Goal: Book appointment/travel/reservation

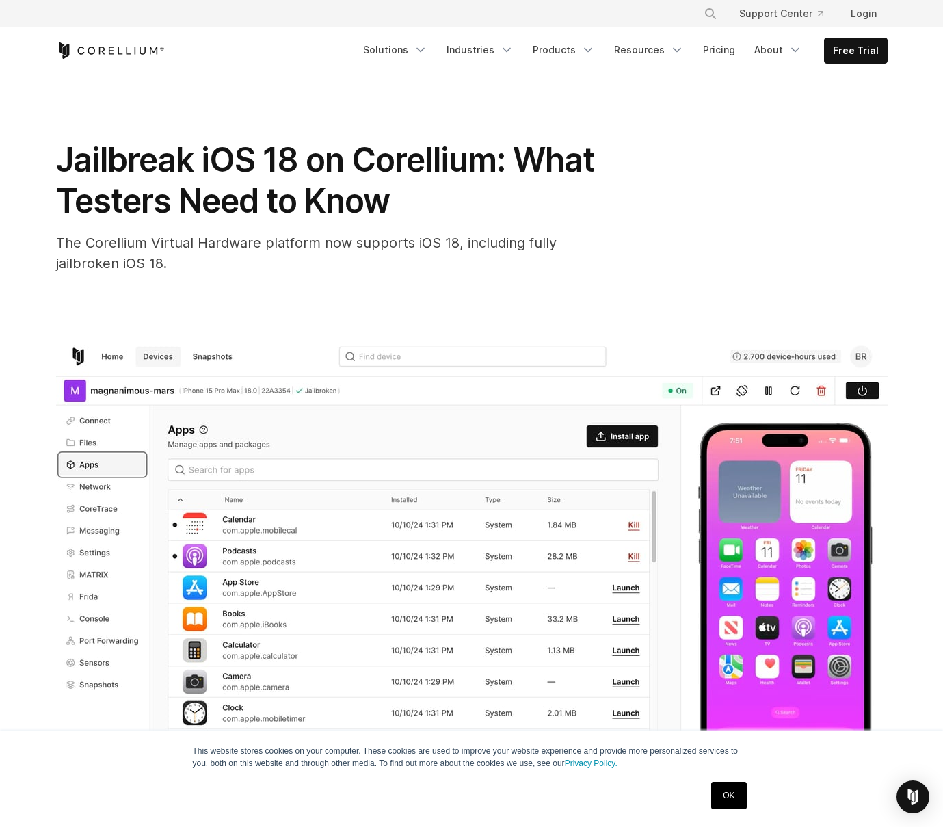
click at [80, 215] on span "Jailbreak iOS 18 on Corellium: What Testers Need to Know" at bounding box center [325, 180] width 538 height 81
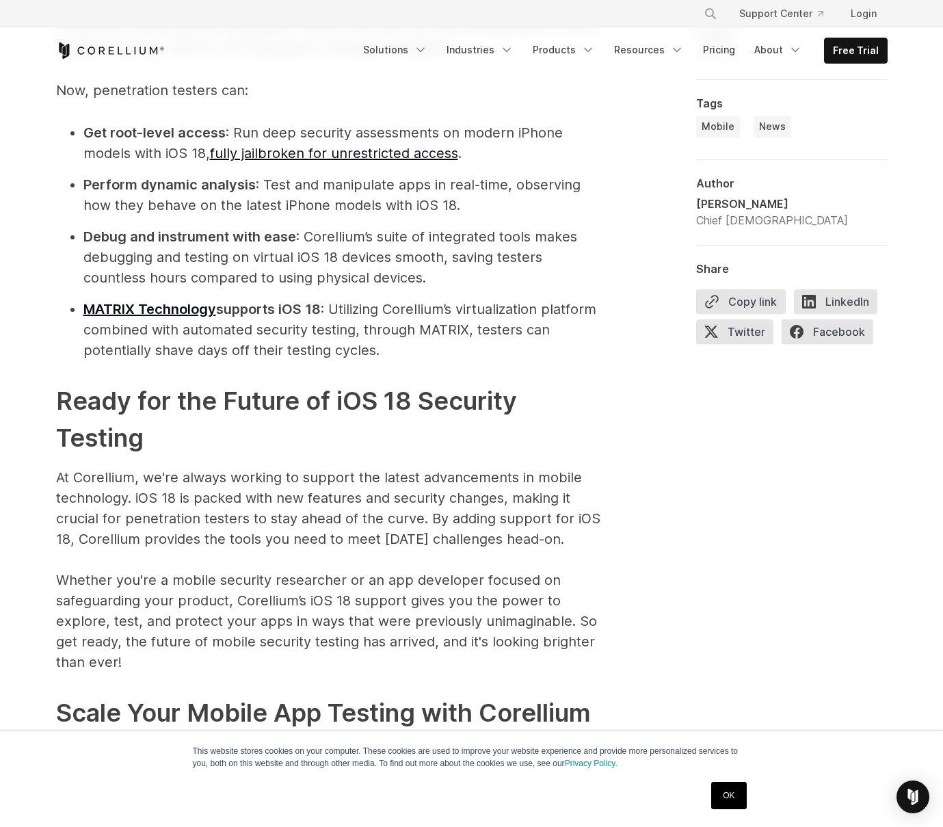
scroll to position [1630, 0]
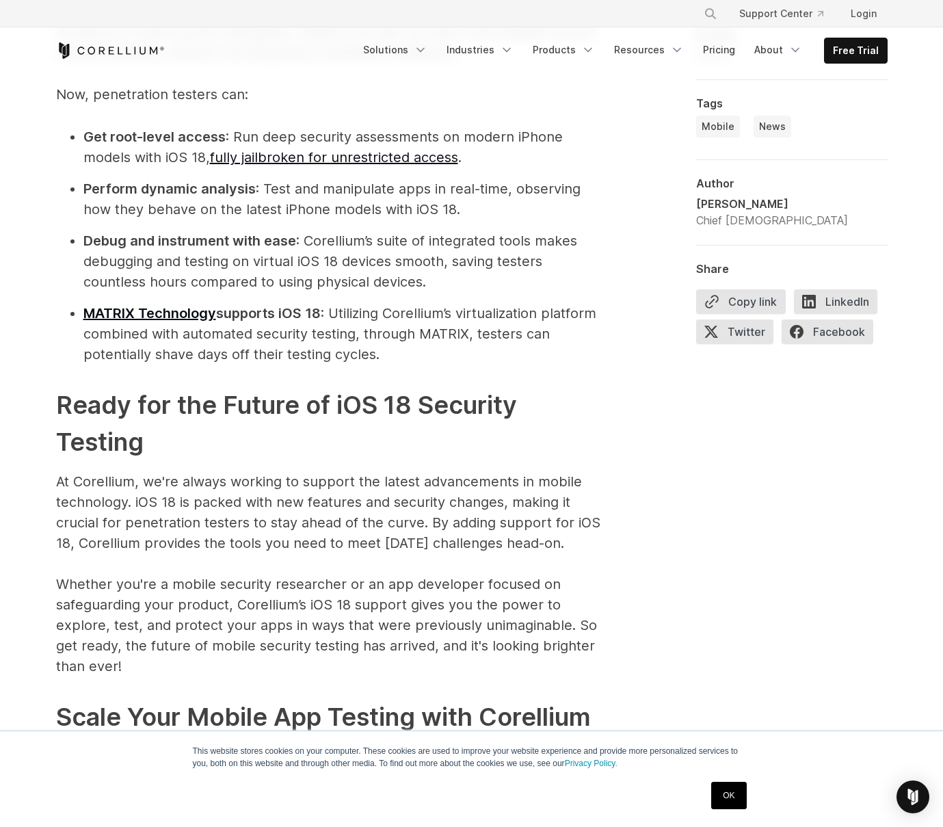
click at [625, 454] on div at bounding box center [649, 217] width 49 height 1879
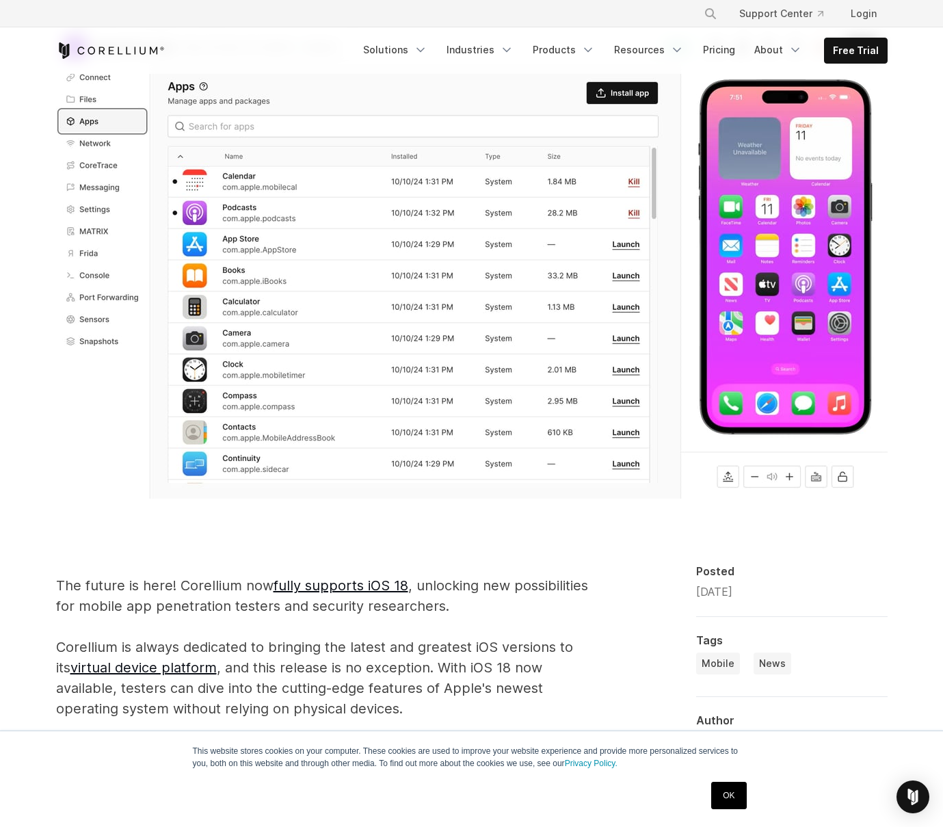
scroll to position [0, 0]
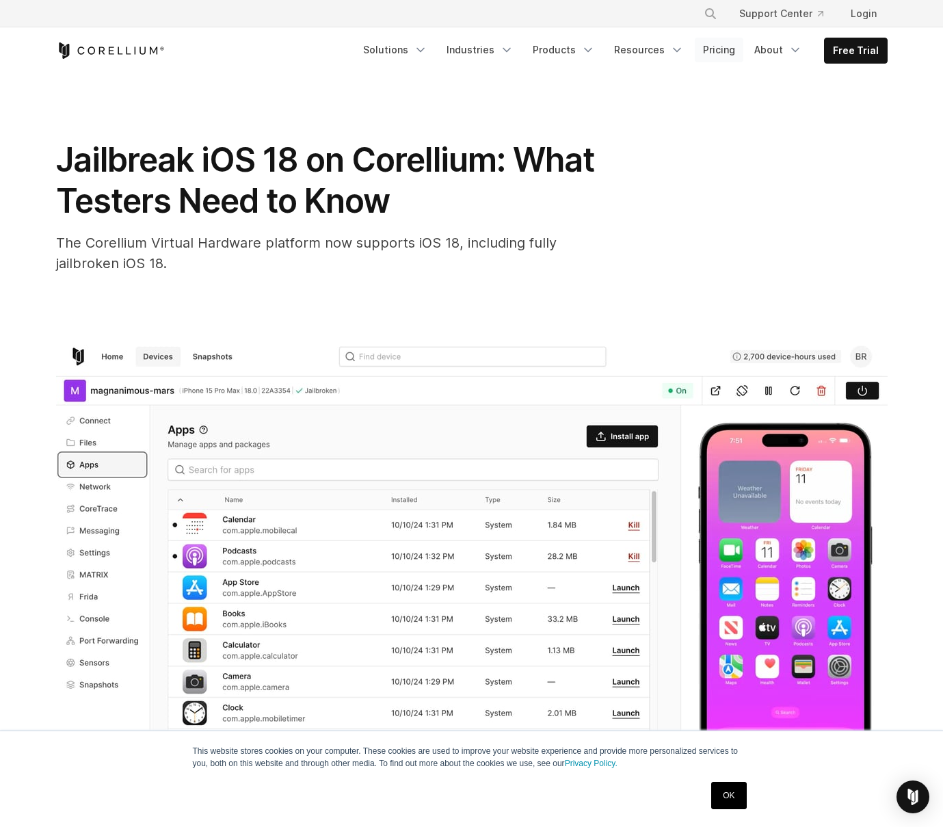
click at [720, 53] on link "Pricing" at bounding box center [719, 50] width 49 height 25
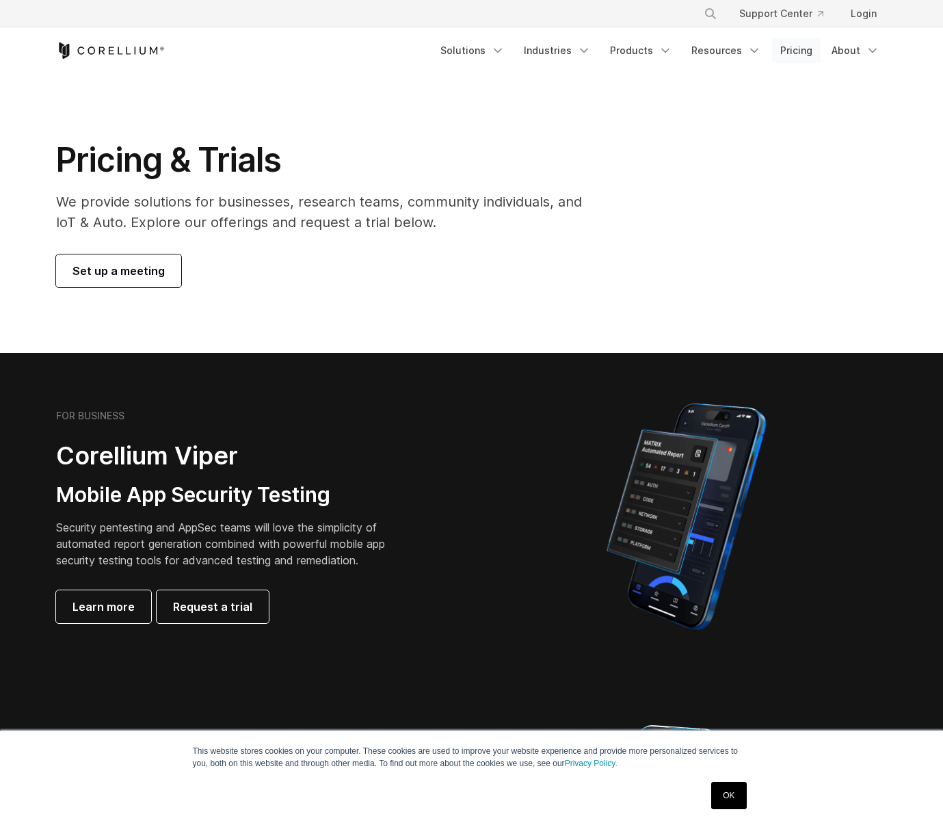
click at [787, 52] on link "Pricing" at bounding box center [796, 50] width 49 height 25
click at [81, 610] on span "Learn more" at bounding box center [104, 607] width 62 height 16
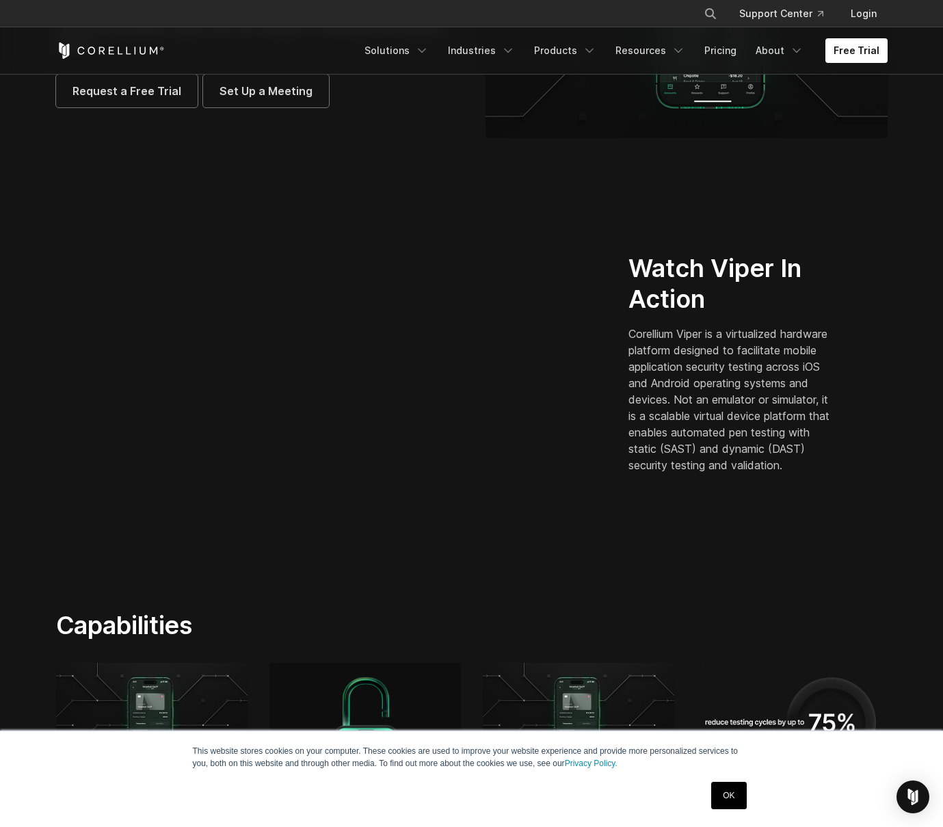
scroll to position [241, 0]
click at [65, 577] on section "Capabilities Powerful Tooling Security teams love our built-in, powerful tools,…" at bounding box center [471, 818] width 943 height 500
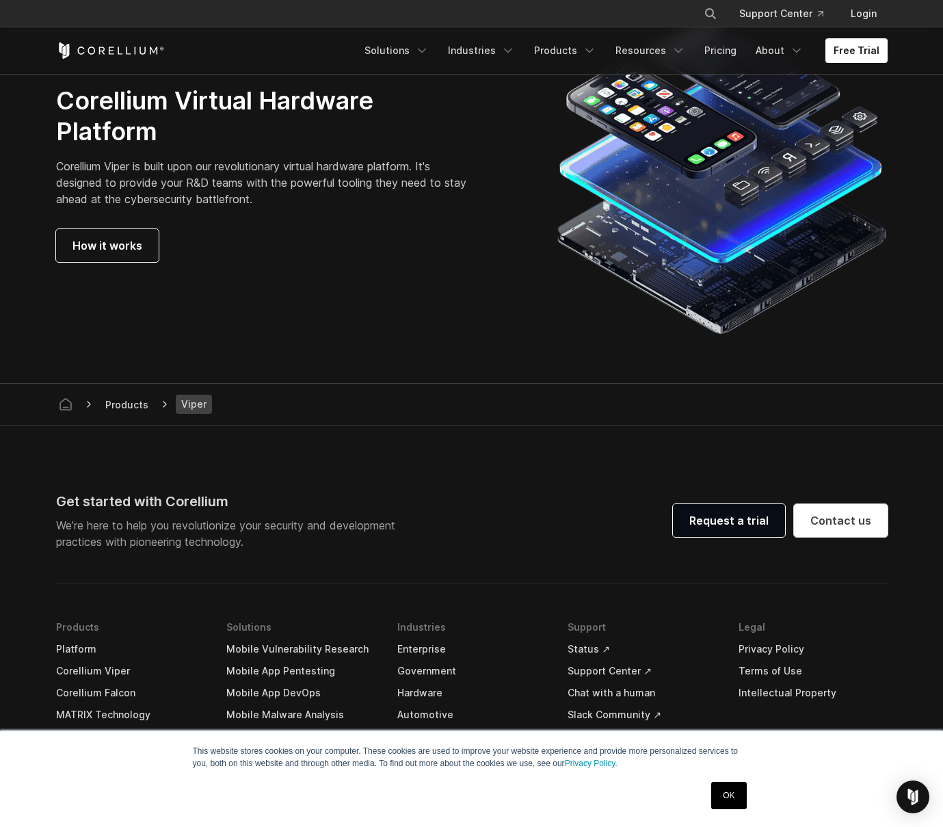
scroll to position [3649, 0]
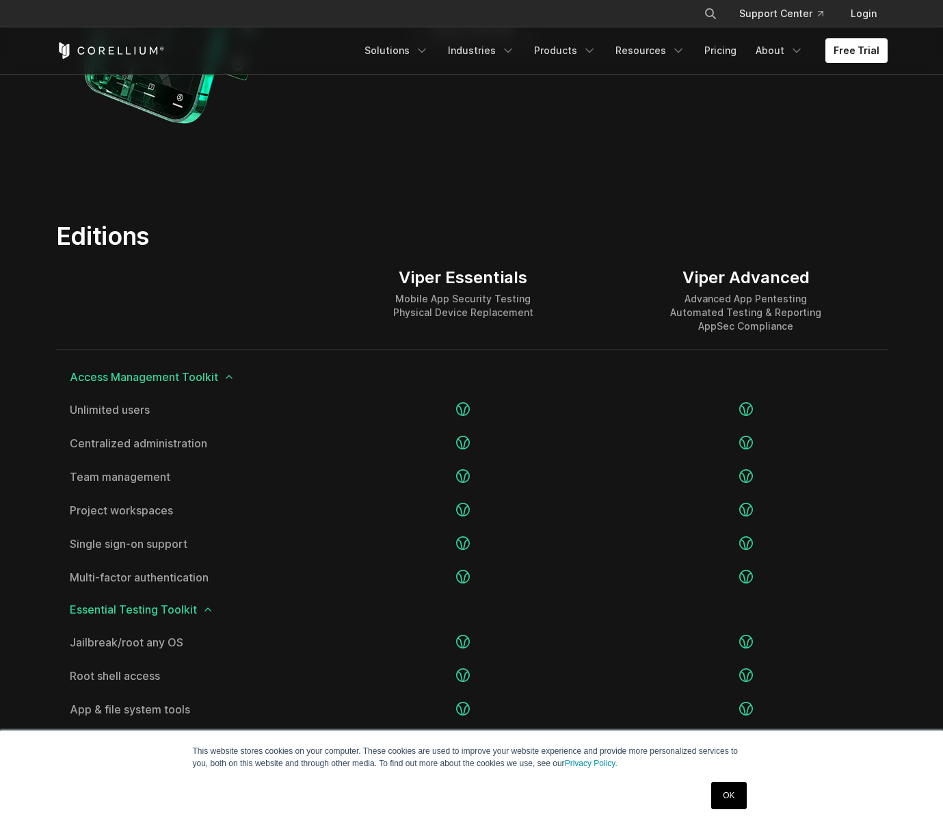
scroll to position [3649, 0]
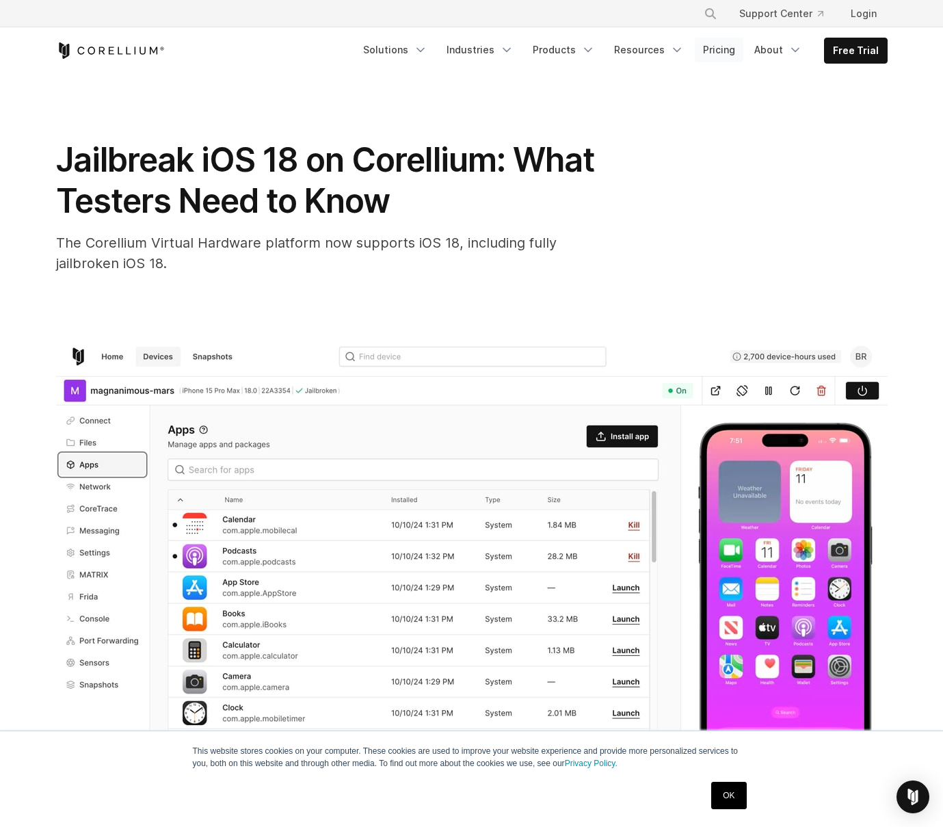
click at [722, 53] on link "Pricing" at bounding box center [719, 50] width 49 height 25
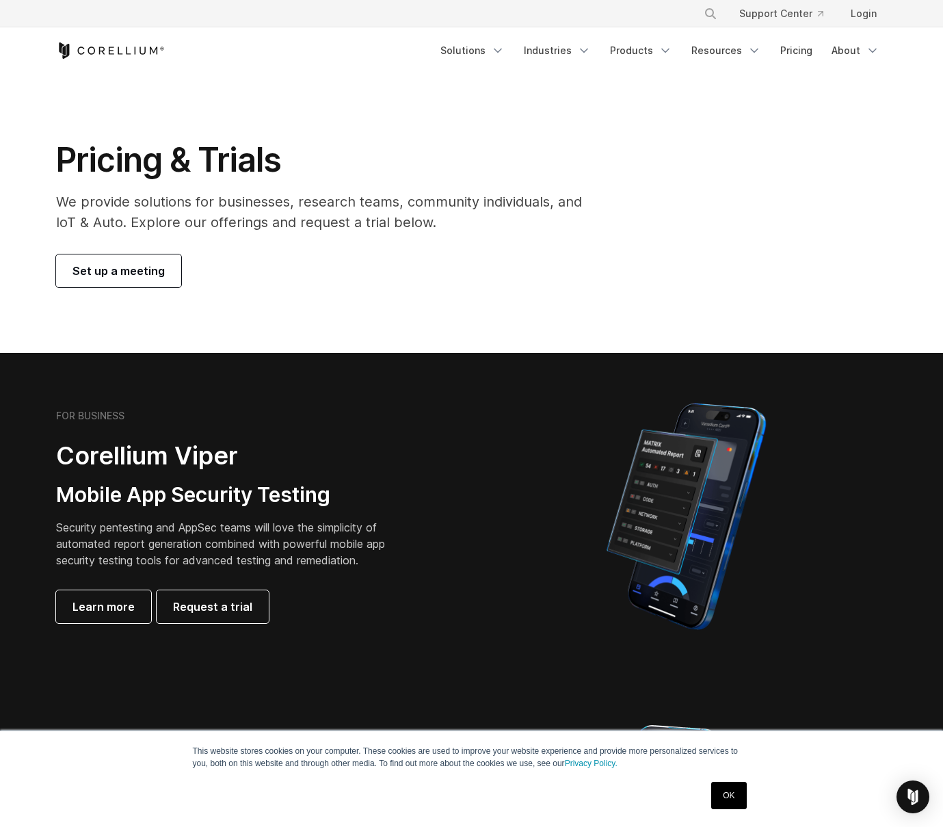
click at [133, 261] on link "Set up a meeting" at bounding box center [118, 270] width 125 height 33
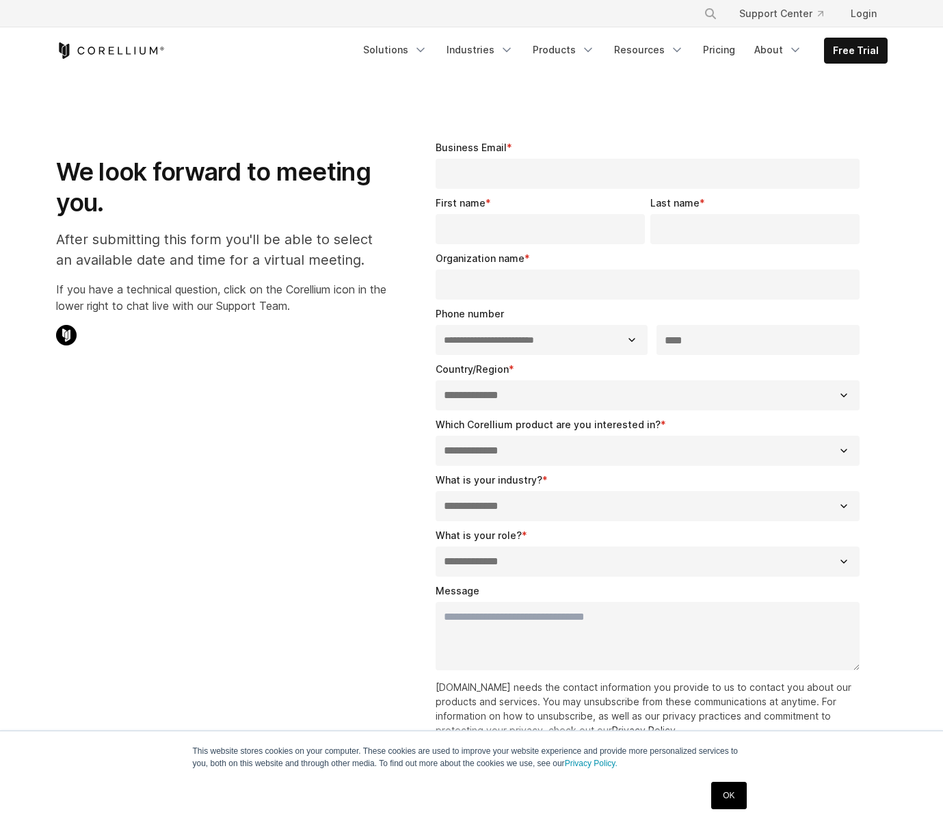
select select "**"
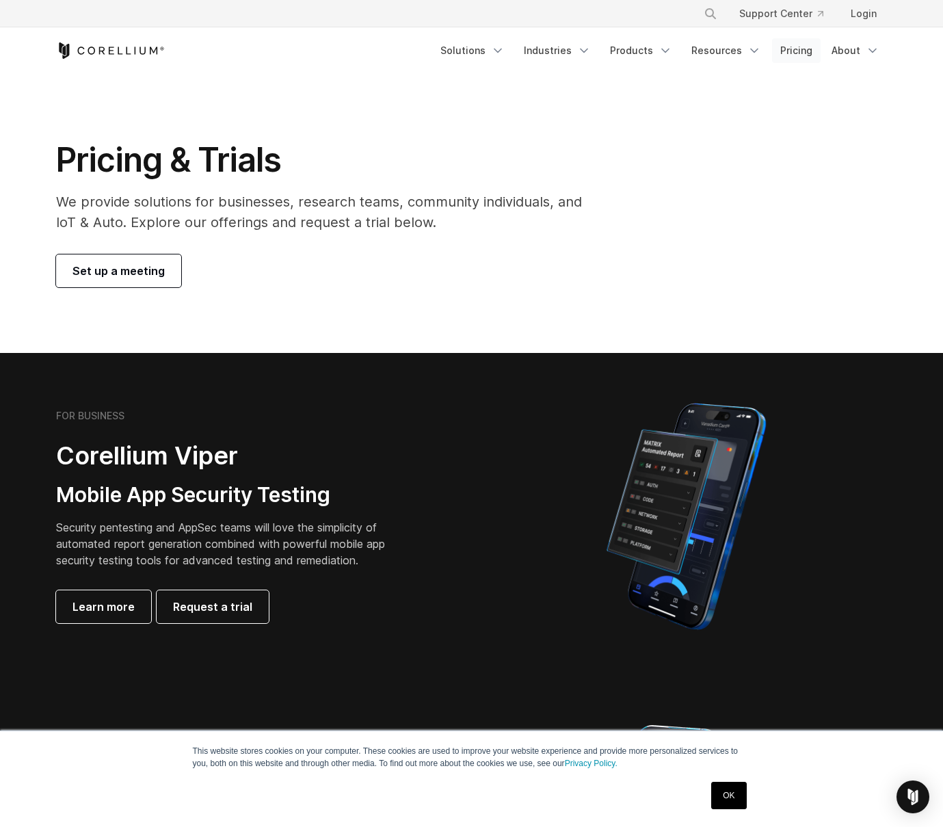
click at [801, 51] on link "Pricing" at bounding box center [796, 50] width 49 height 25
click at [89, 277] on span "Set up a meeting" at bounding box center [119, 271] width 92 height 16
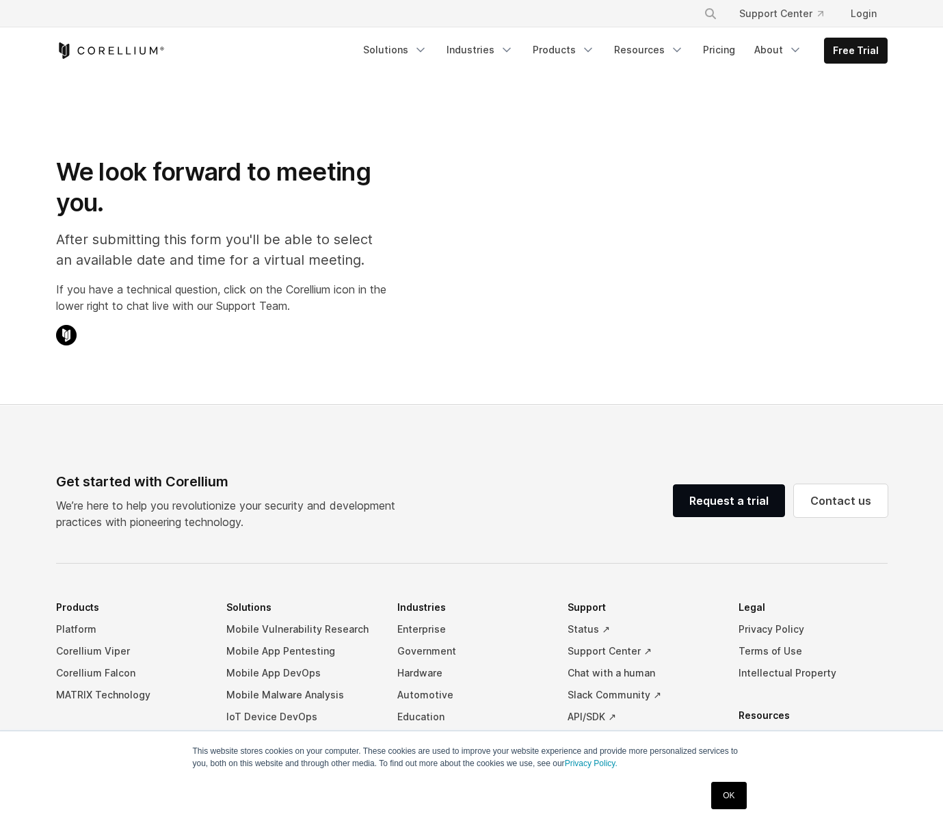
select select "**"
